Goal: Transaction & Acquisition: Purchase product/service

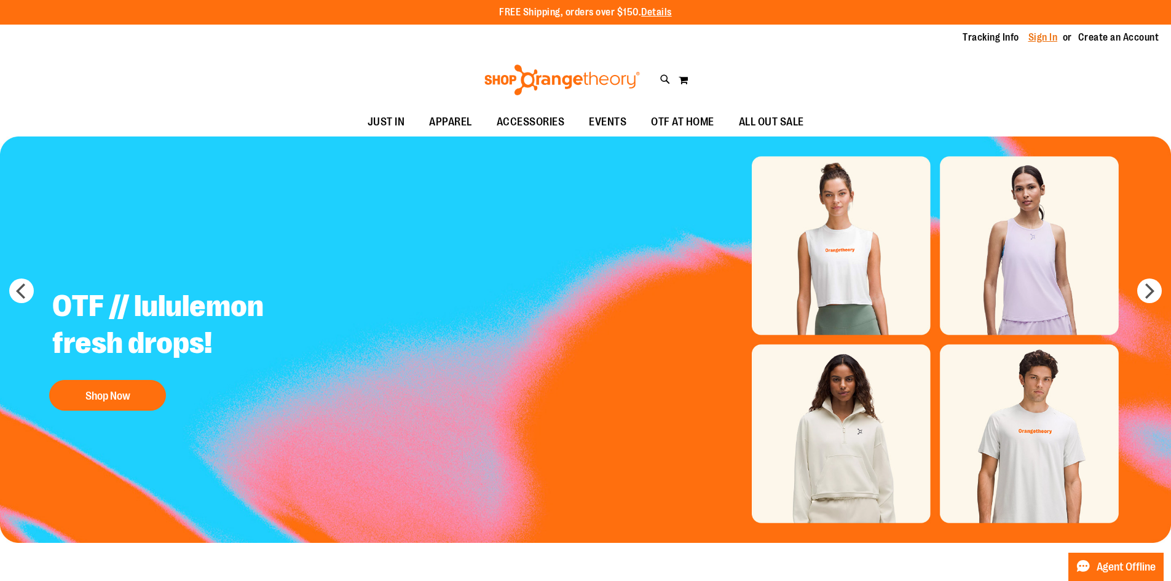
click at [1036, 38] on link "Sign In" at bounding box center [1044, 38] width 30 height 14
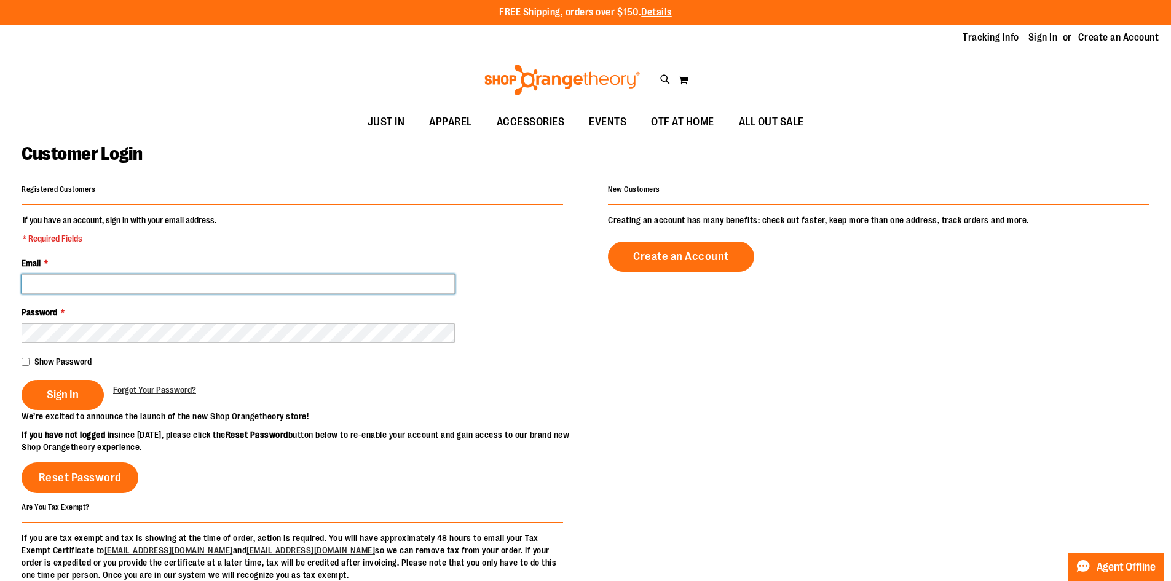
type input "**********"
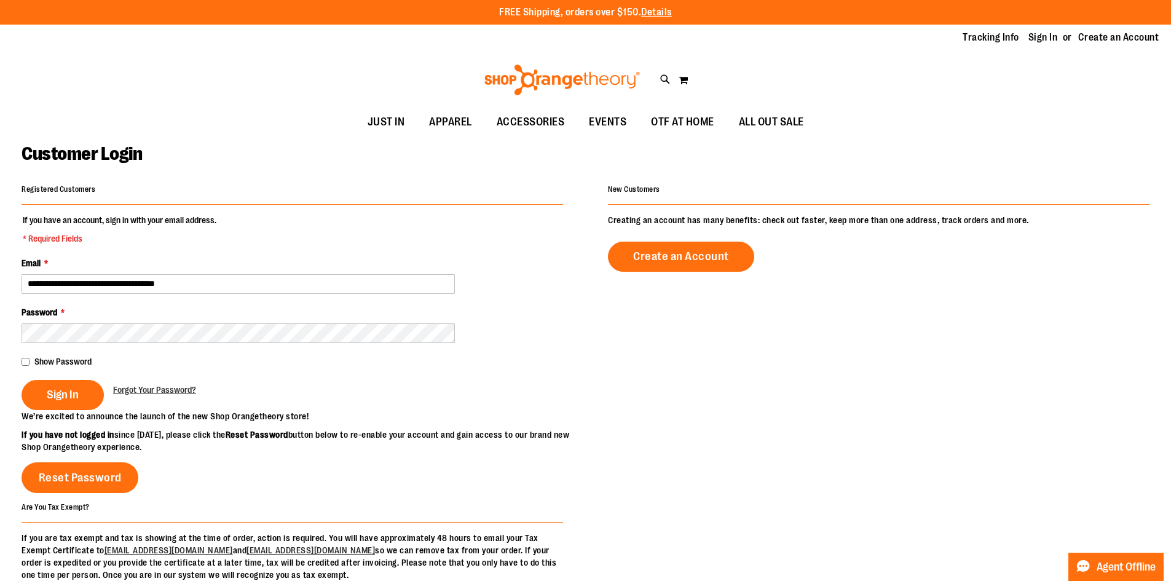
type input "**********"
click at [79, 322] on div "Password *" at bounding box center [293, 324] width 542 height 37
click at [65, 382] on button "Sign In" at bounding box center [63, 395] width 82 height 30
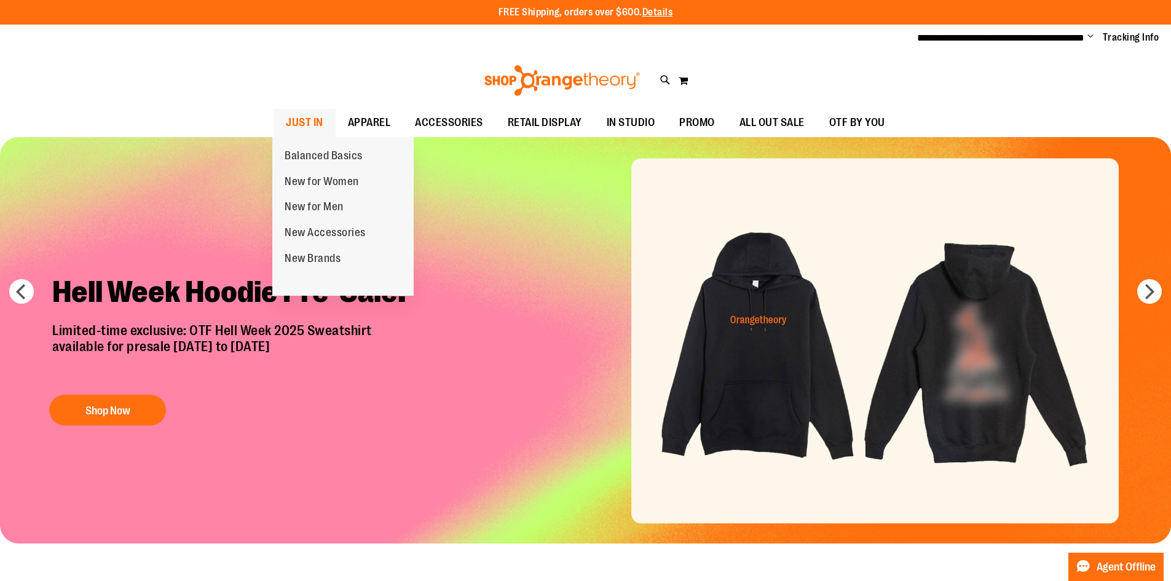
type input "**********"
click at [312, 121] on span "JUST IN" at bounding box center [305, 123] width 38 height 28
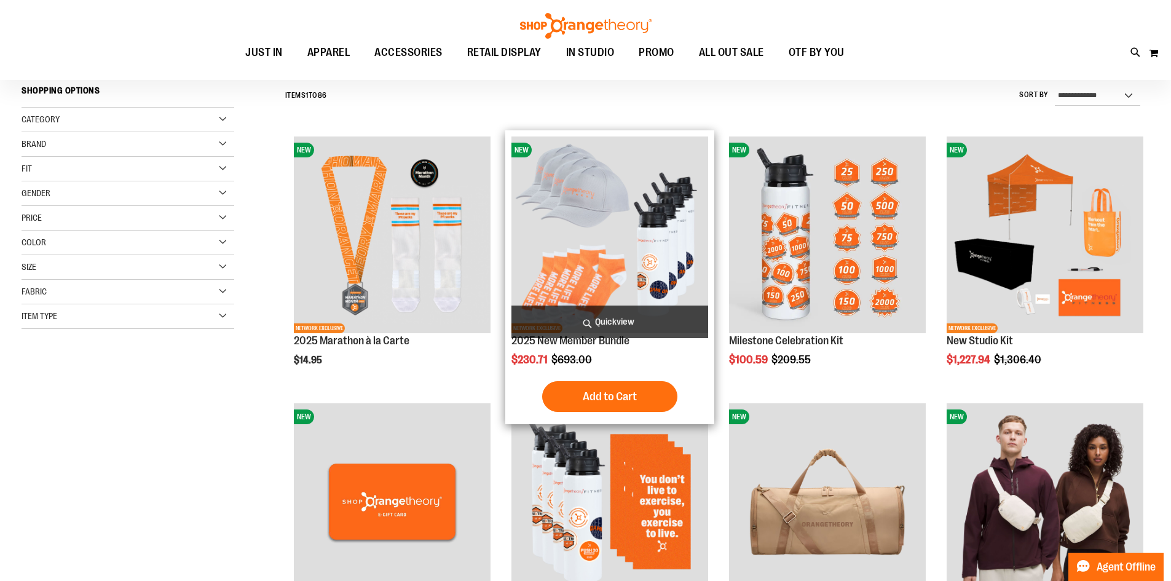
scroll to position [122, 0]
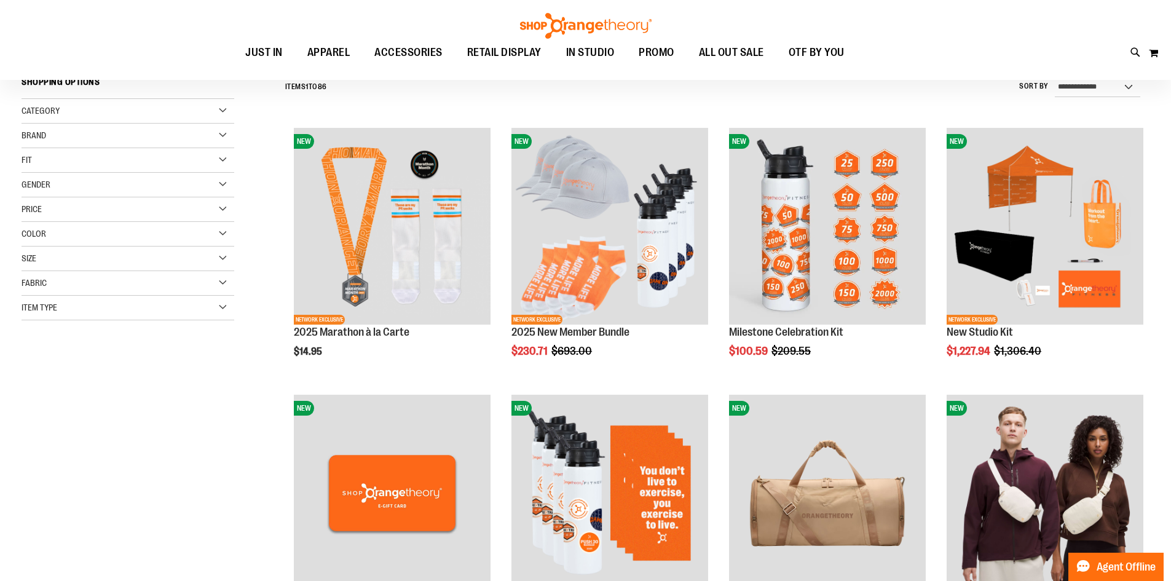
type input "**********"
click at [198, 109] on div "Category" at bounding box center [128, 111] width 213 height 25
click at [36, 342] on span "Size" at bounding box center [29, 344] width 15 height 10
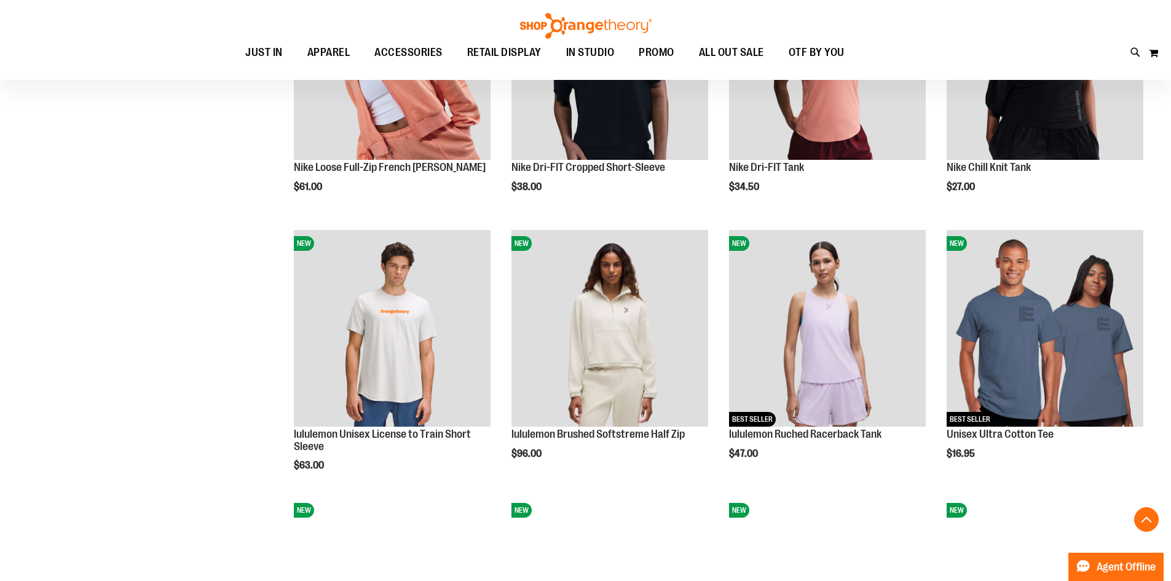
scroll to position [1106, 0]
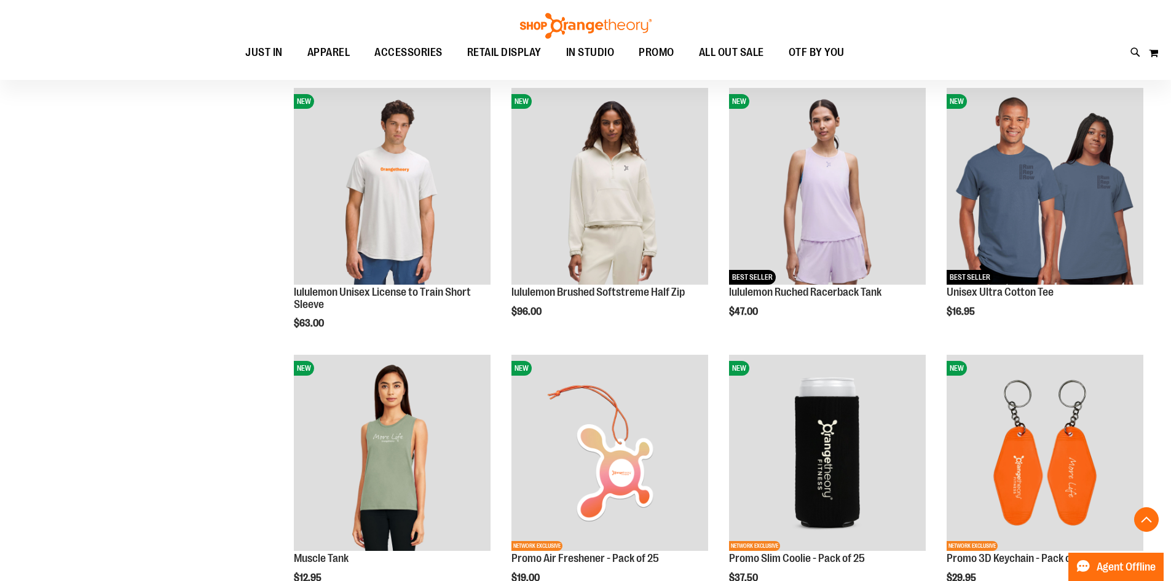
scroll to position [1475, 0]
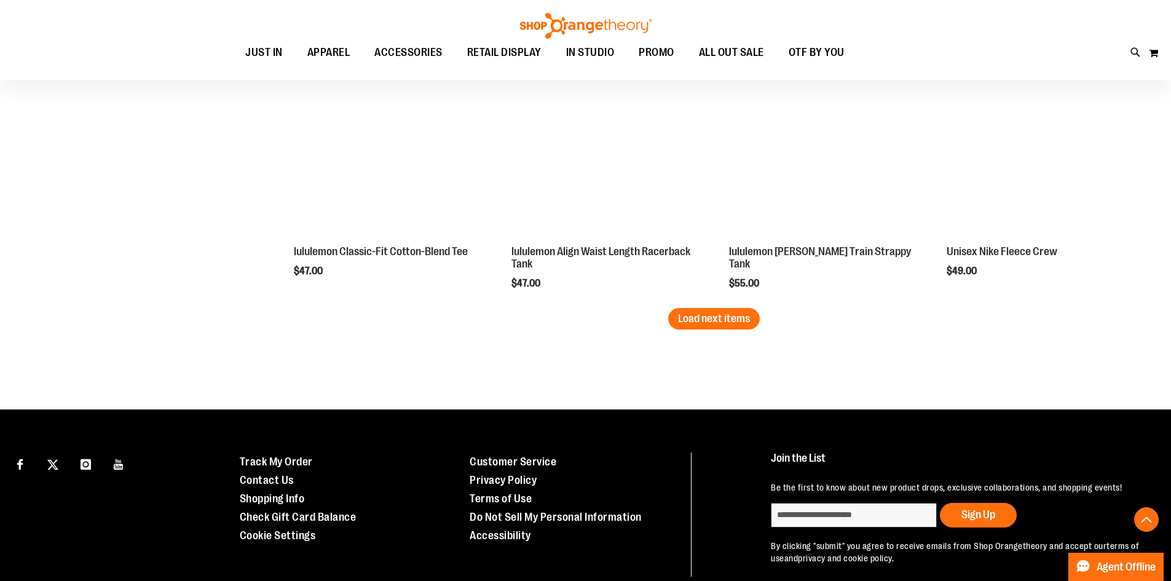
scroll to position [2394, 0]
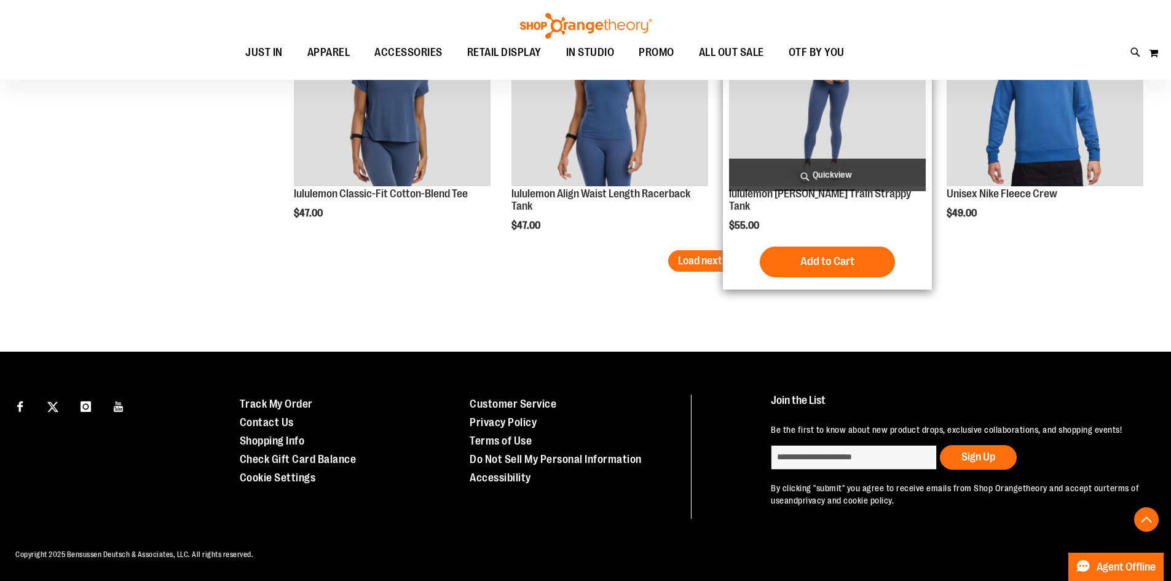
click at [731, 267] on span "Load next items" at bounding box center [714, 261] width 72 height 12
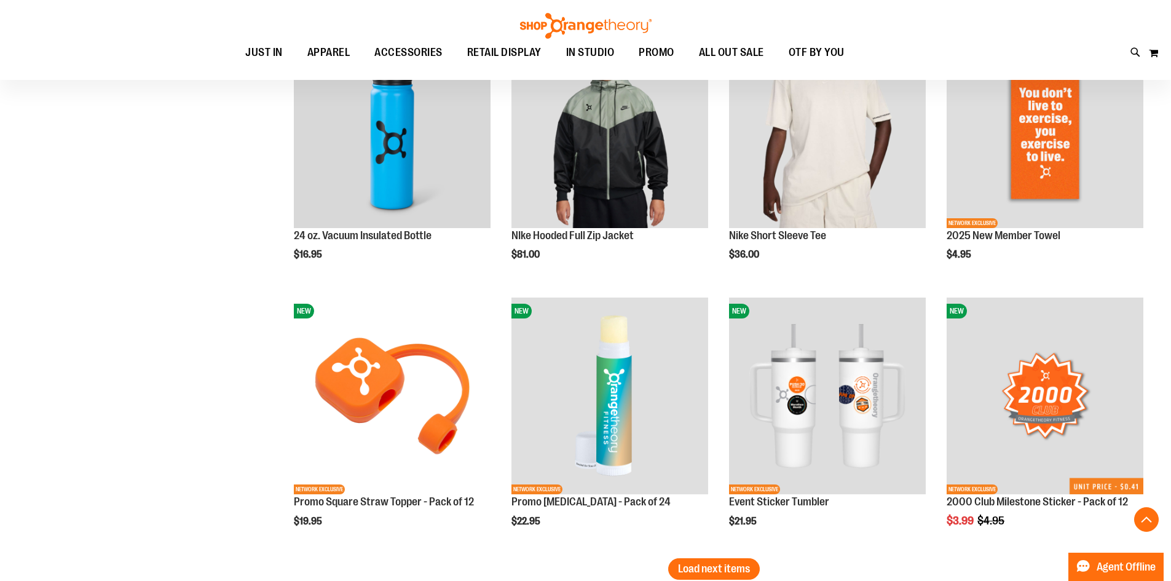
scroll to position [3009, 0]
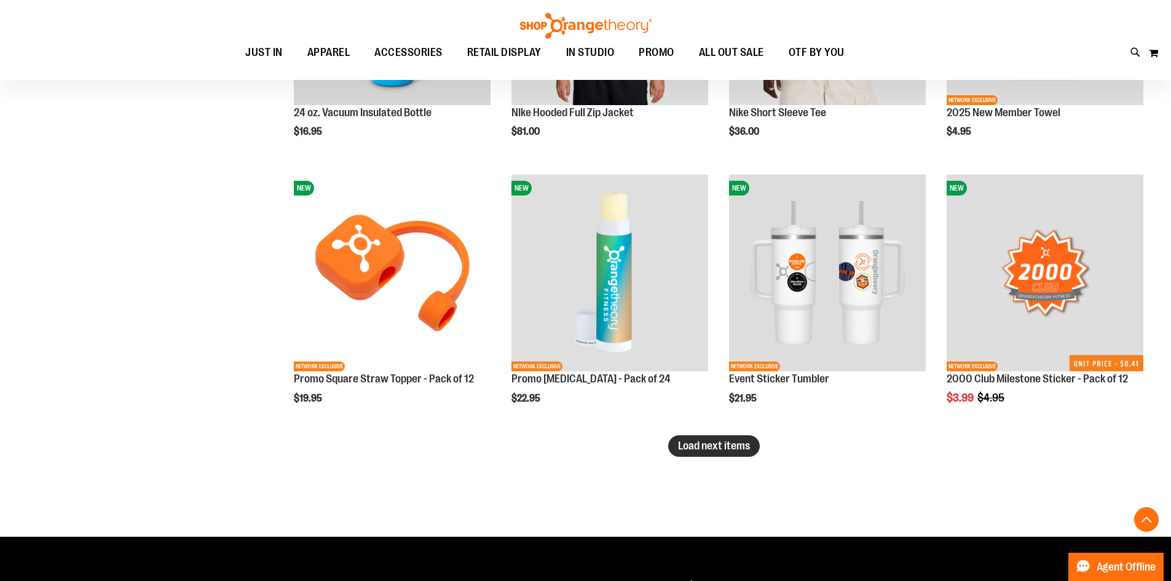
click at [704, 448] on span "Load next items" at bounding box center [714, 446] width 72 height 12
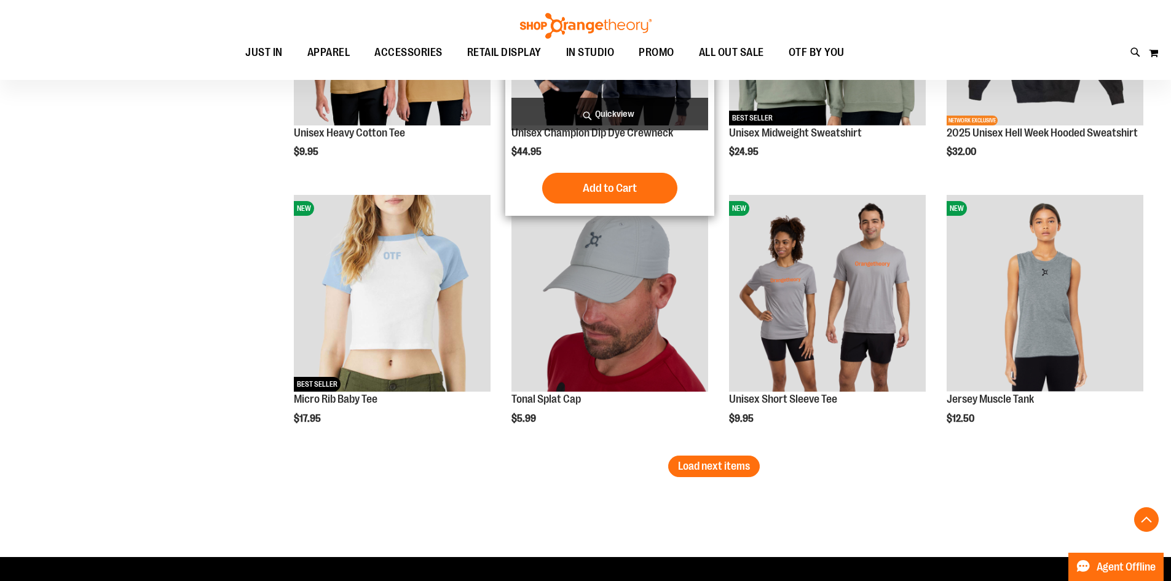
scroll to position [3870, 0]
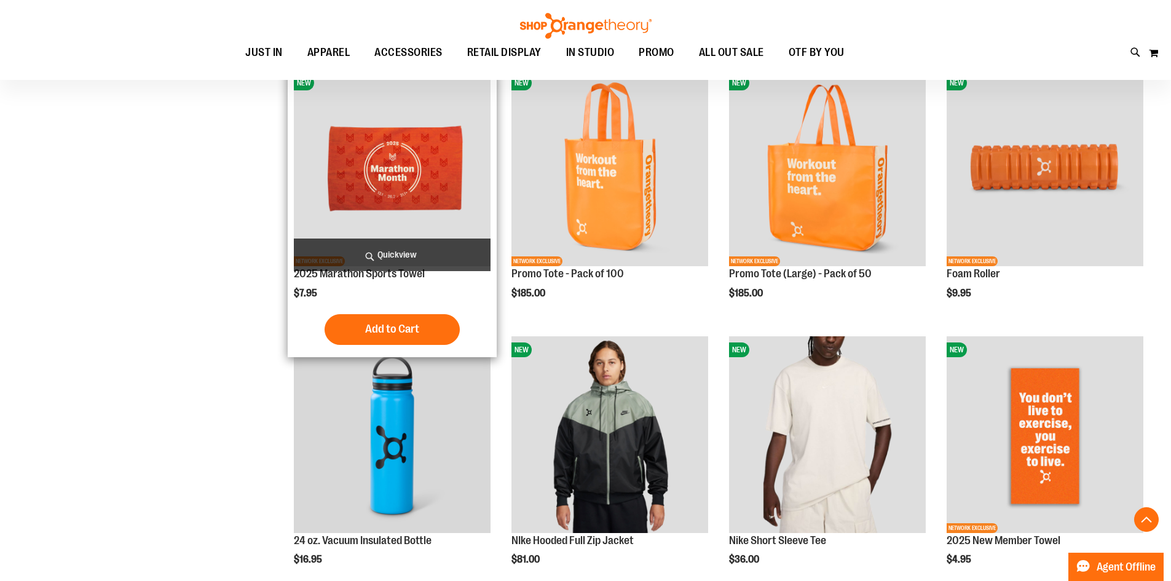
scroll to position [2578, 0]
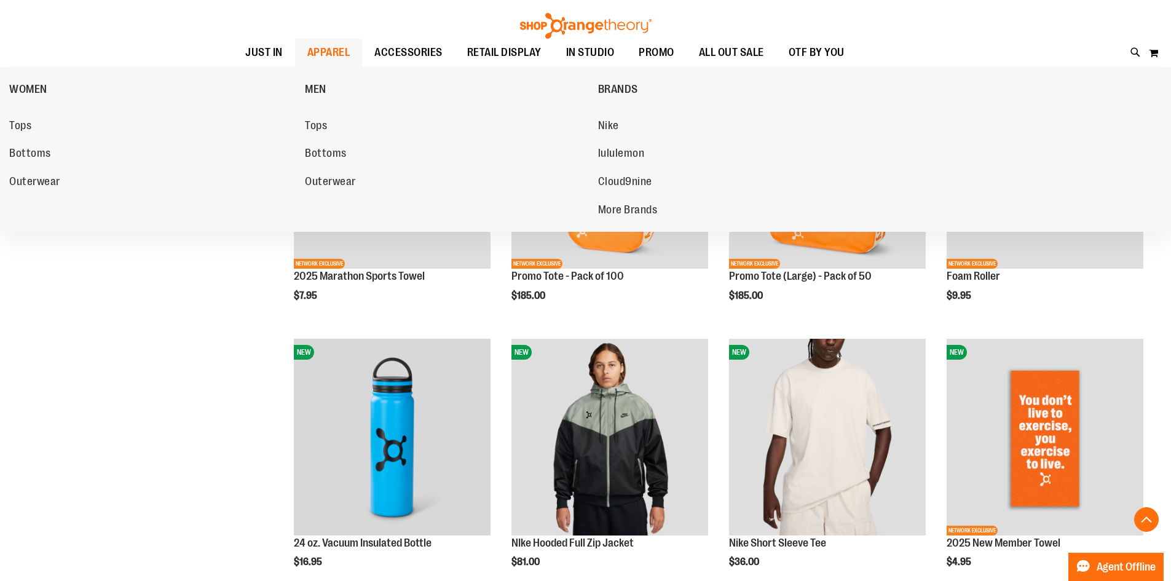
click at [329, 65] on span "APPAREL" at bounding box center [328, 53] width 43 height 28
click at [327, 50] on span "APPAREL" at bounding box center [328, 53] width 43 height 28
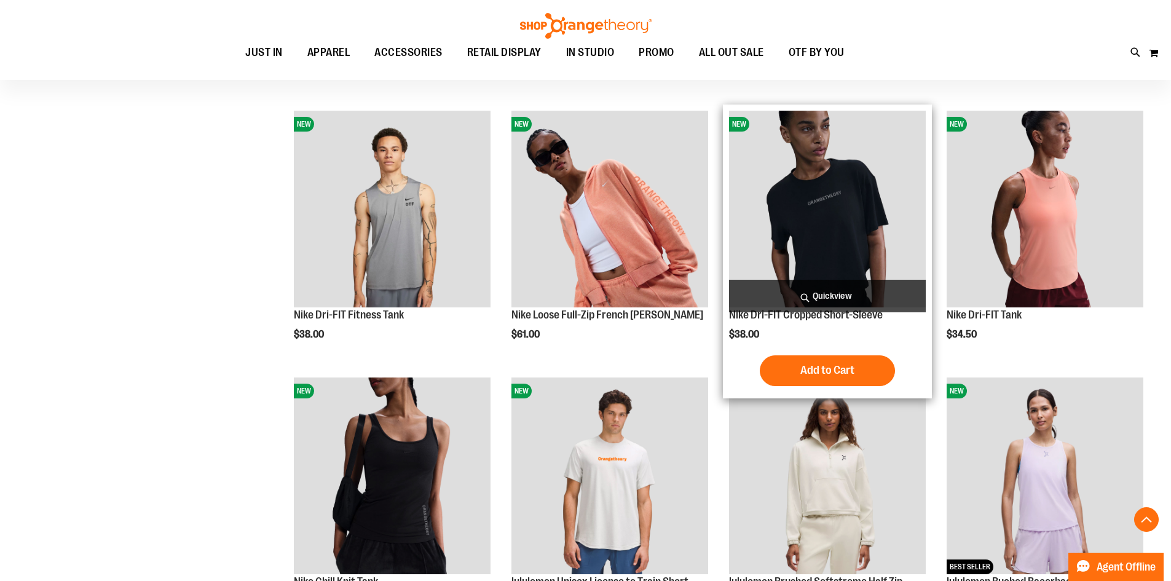
scroll to position [430, 0]
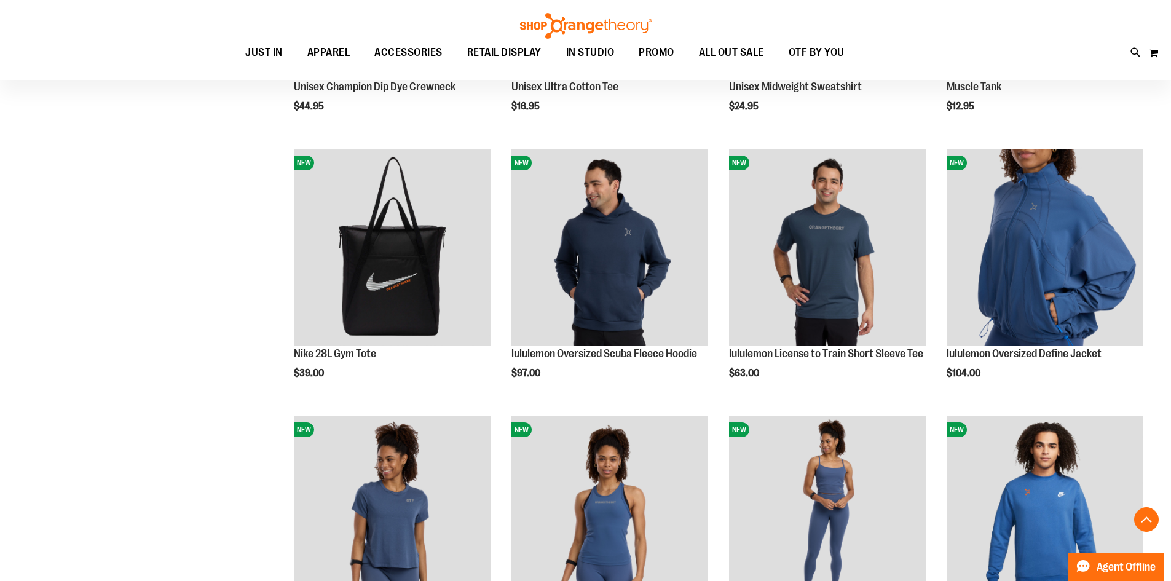
scroll to position [1414, 0]
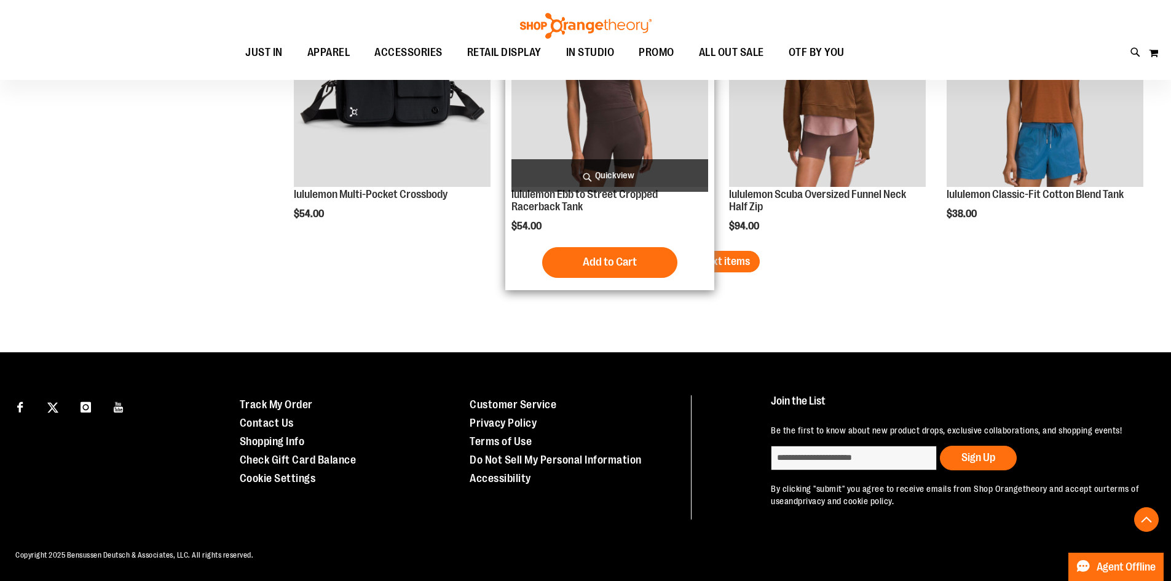
scroll to position [2394, 0]
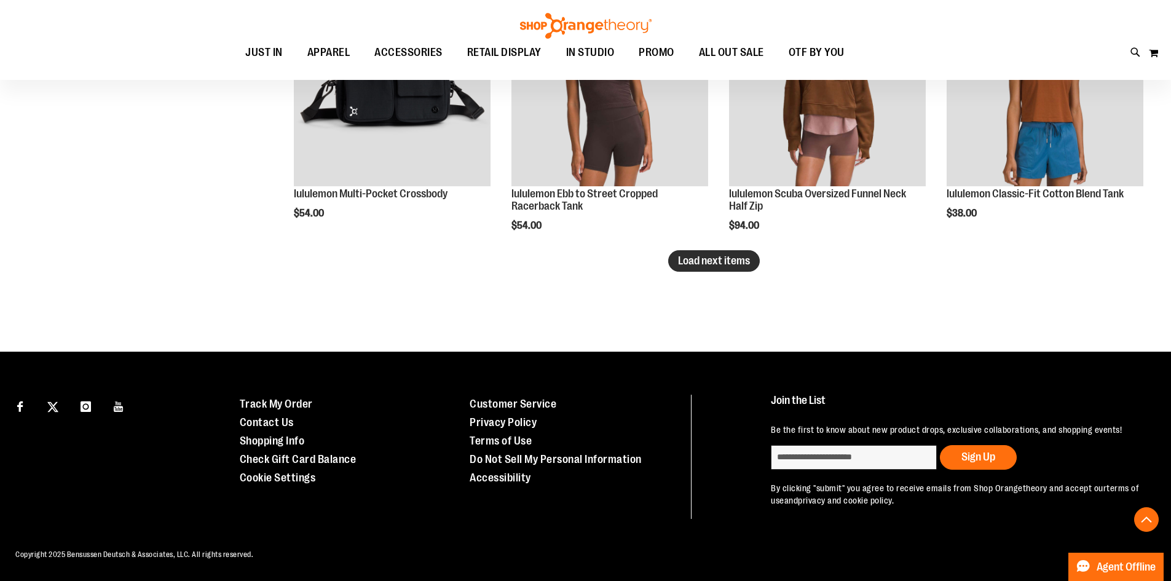
type input "**********"
click at [714, 266] on span "Load next items" at bounding box center [714, 261] width 72 height 12
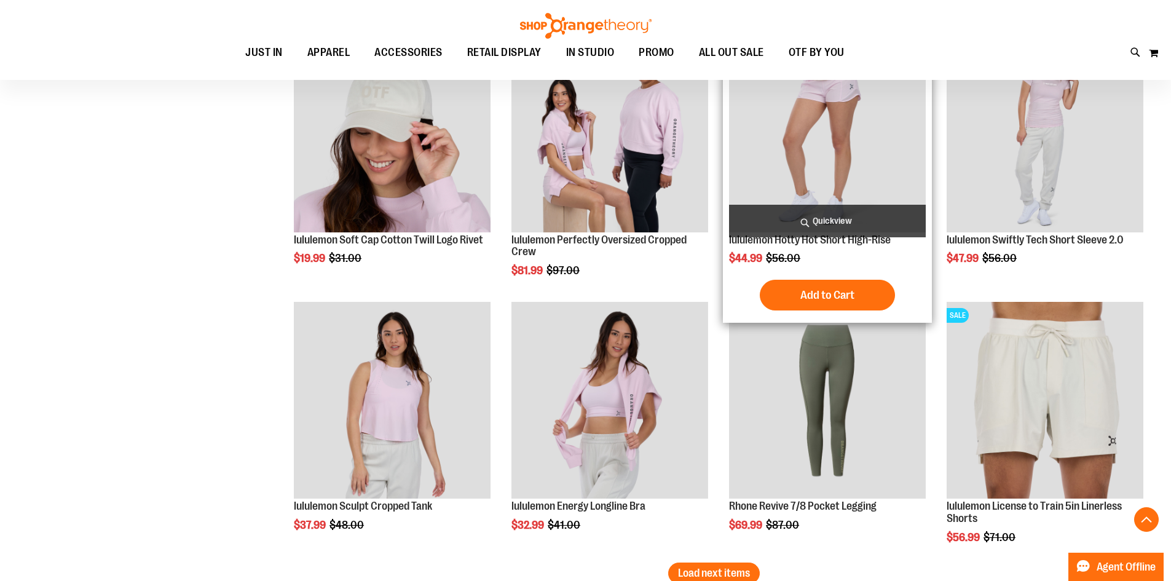
scroll to position [2886, 0]
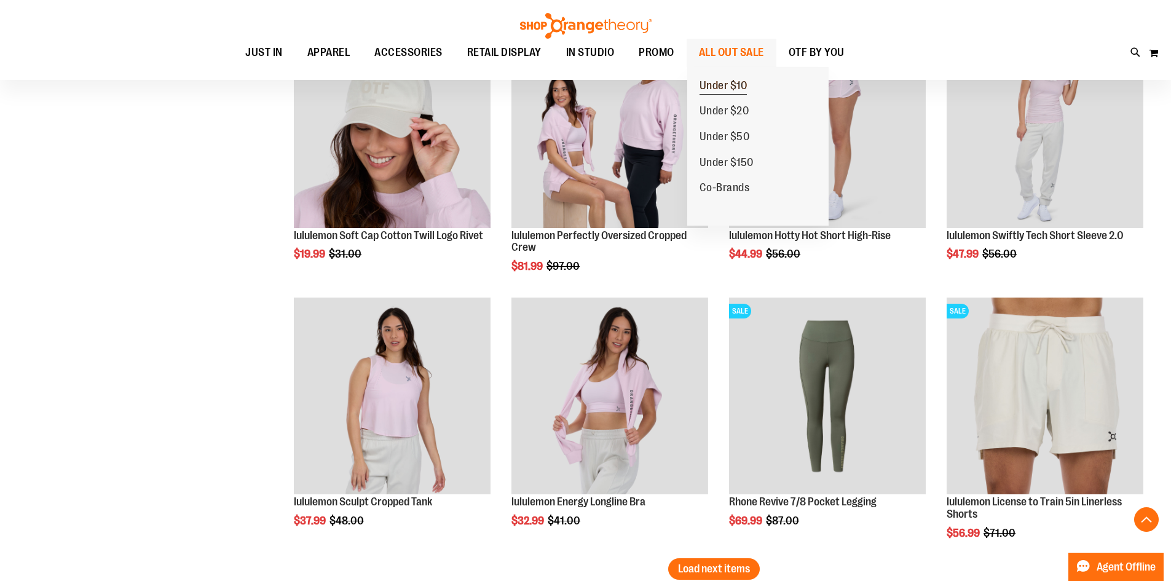
click at [726, 93] on span "Under $10" at bounding box center [724, 86] width 48 height 15
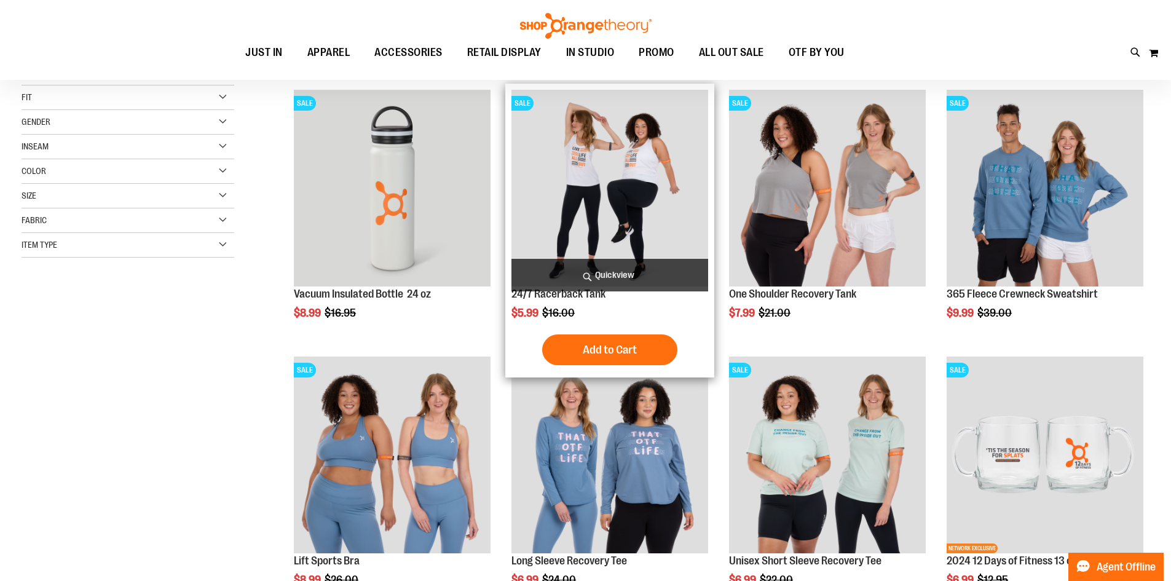
scroll to position [184, 0]
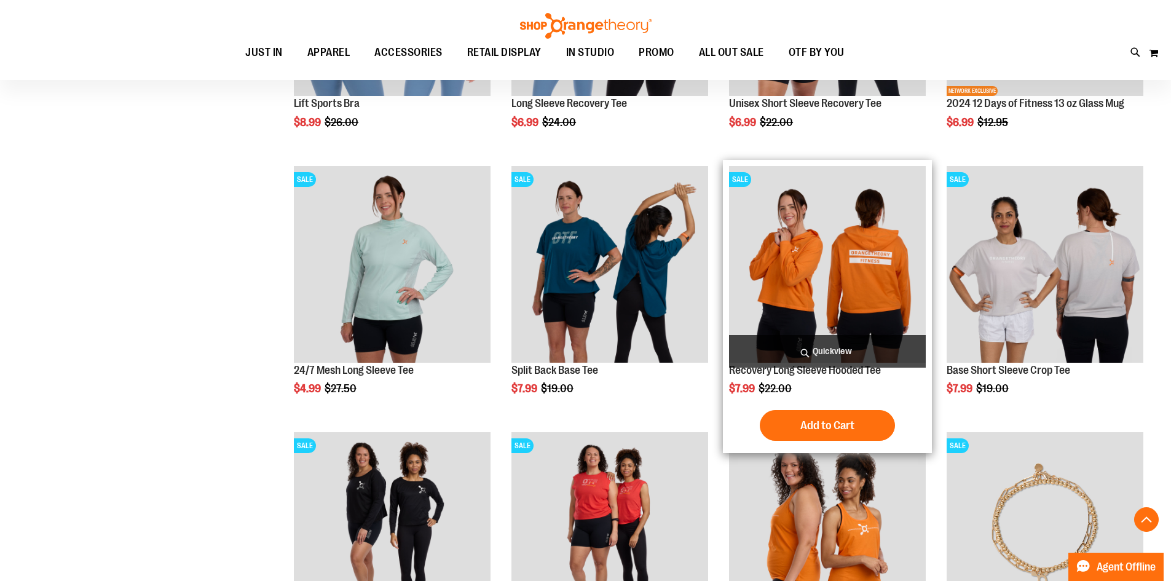
scroll to position [922, 0]
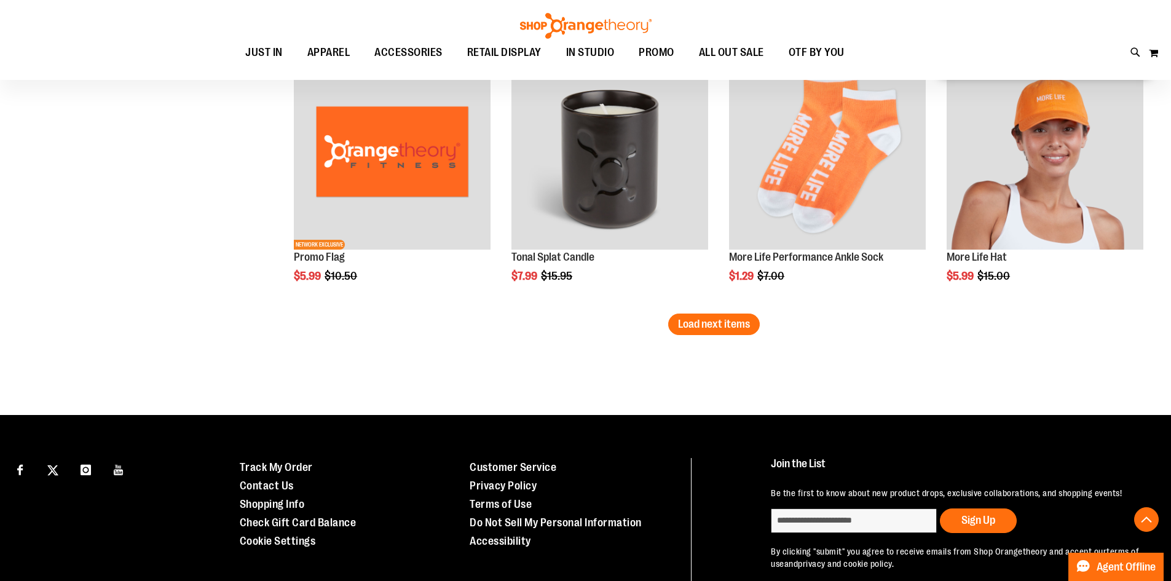
scroll to position [2394, 0]
